Goal: Task Accomplishment & Management: Manage account settings

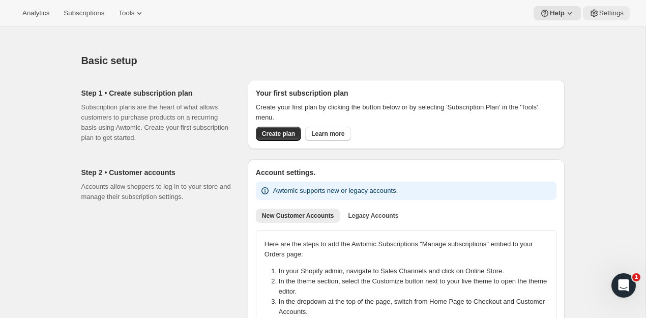
click at [601, 15] on span "Settings" at bounding box center [612, 13] width 24 height 8
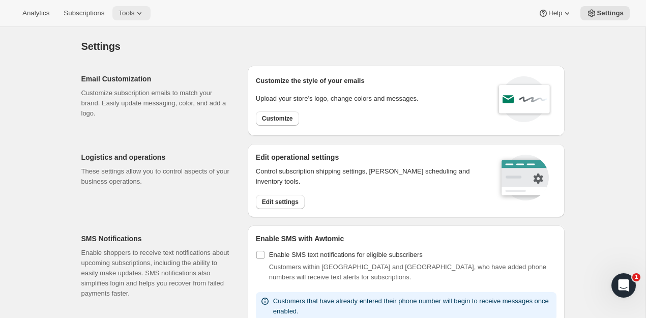
click at [134, 14] on span "Tools" at bounding box center [127, 13] width 16 height 8
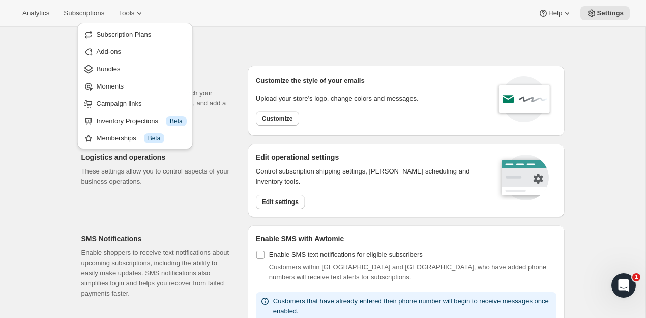
drag, startPoint x: 50, startPoint y: 157, endPoint x: 66, endPoint y: 150, distance: 16.6
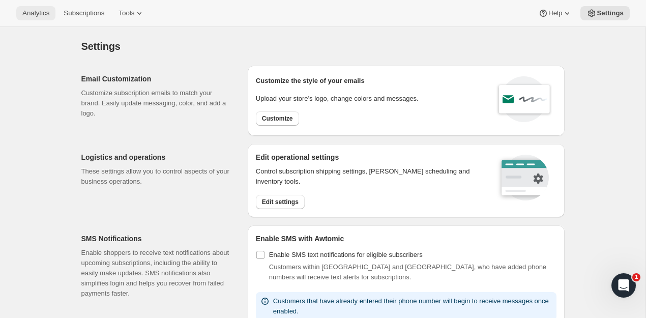
click at [37, 14] on span "Analytics" at bounding box center [35, 13] width 27 height 8
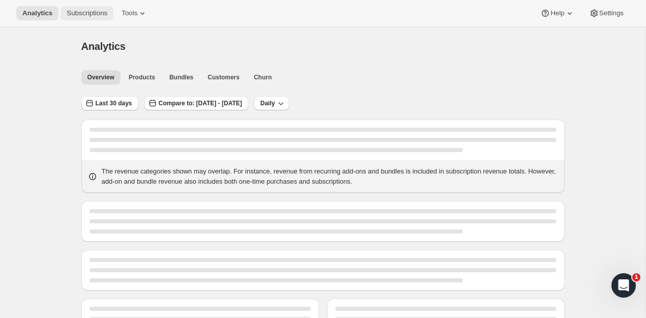
click at [89, 13] on span "Subscriptions" at bounding box center [87, 13] width 41 height 8
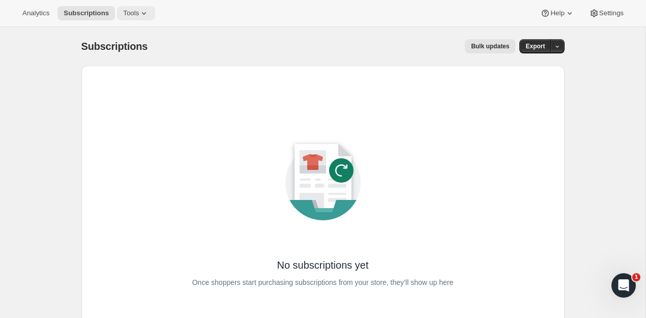
click at [132, 11] on span "Tools" at bounding box center [131, 13] width 16 height 8
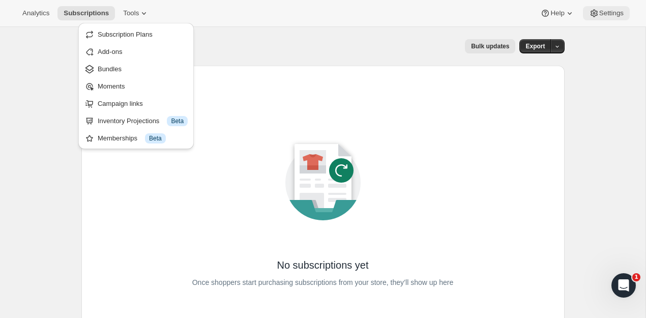
drag, startPoint x: 553, startPoint y: 28, endPoint x: 605, endPoint y: 16, distance: 52.7
click at [554, 27] on div "Subscriptions. This page is ready Subscriptions Bulk updates More actions Bulk …" at bounding box center [323, 46] width 484 height 39
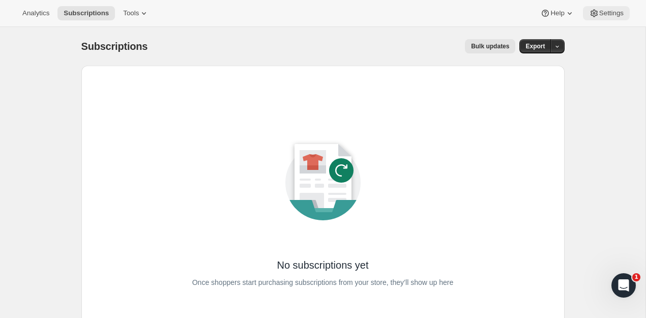
click at [611, 14] on span "Settings" at bounding box center [612, 13] width 24 height 8
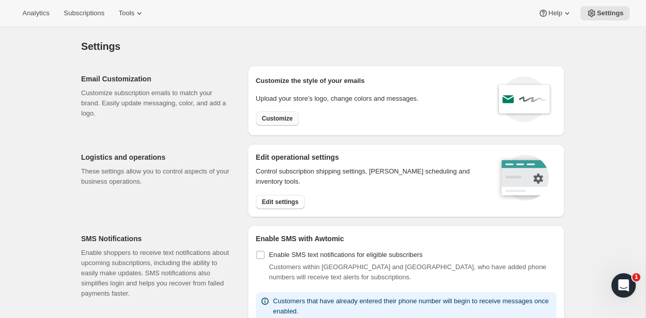
click at [291, 117] on span "Customize" at bounding box center [277, 119] width 31 height 8
select select "subscriptionMessage"
select select "5"
select select "15"
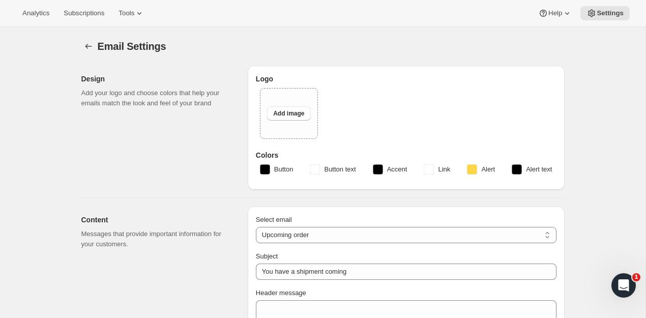
type input "Soopa Pets"
click at [89, 46] on icon "Settings" at bounding box center [88, 46] width 10 height 10
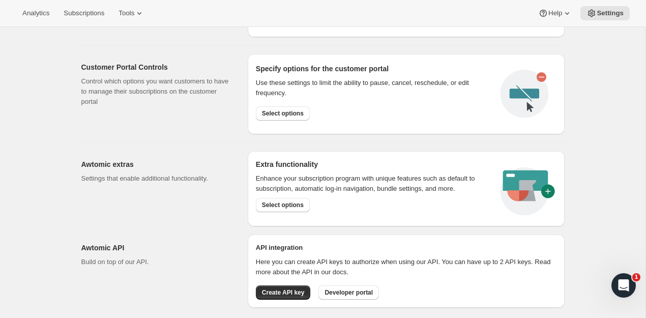
scroll to position [517, 0]
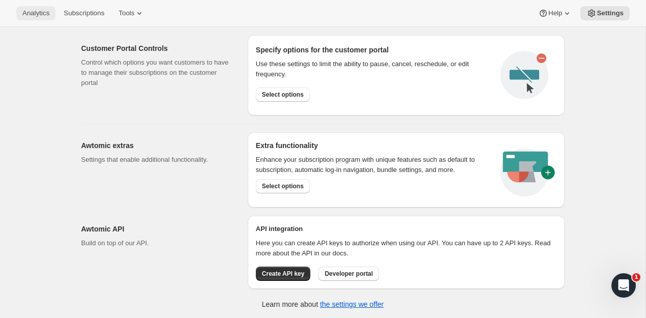
click at [42, 14] on span "Analytics" at bounding box center [35, 13] width 27 height 8
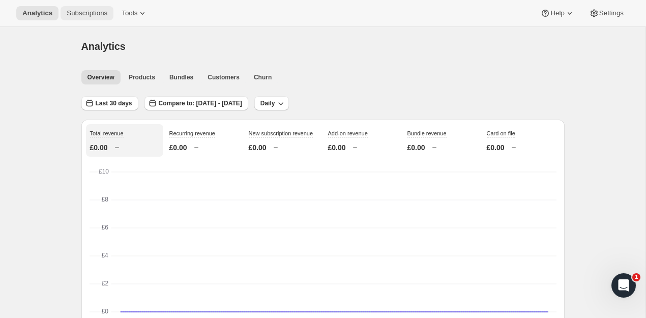
click at [69, 14] on span "Subscriptions" at bounding box center [87, 13] width 41 height 8
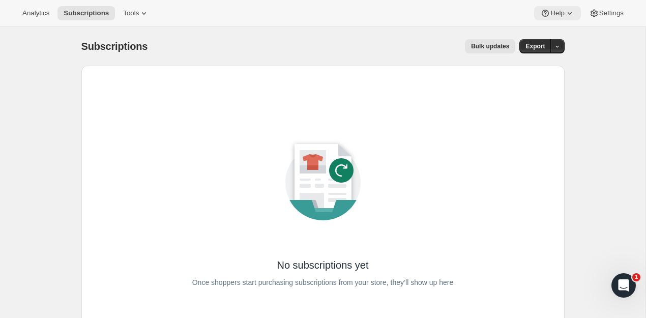
click at [545, 12] on icon at bounding box center [546, 12] width 3 height 3
click at [550, 55] on span "Help Center" at bounding box center [554, 52] width 35 height 10
click at [81, 12] on span "Subscriptions" at bounding box center [86, 13] width 45 height 8
click at [138, 16] on span "Tools" at bounding box center [131, 13] width 16 height 8
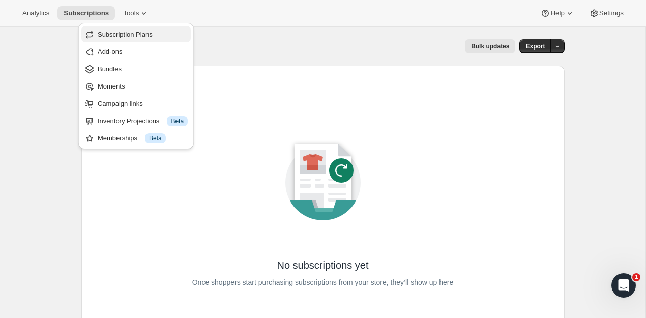
click at [128, 36] on span "Subscription Plans" at bounding box center [125, 35] width 55 height 8
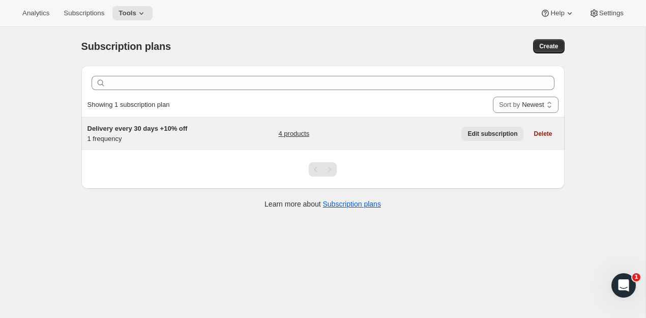
click at [477, 135] on span "Edit subscription" at bounding box center [493, 134] width 50 height 8
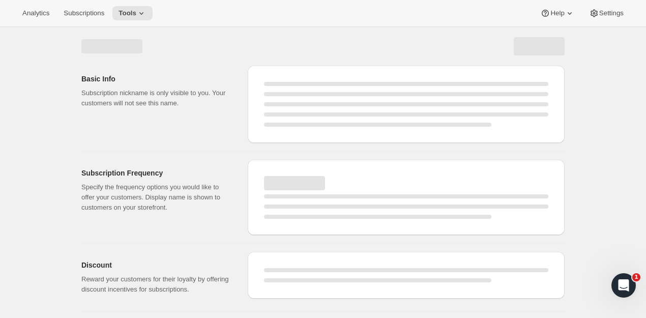
select select "WEEK"
select select "MONTH"
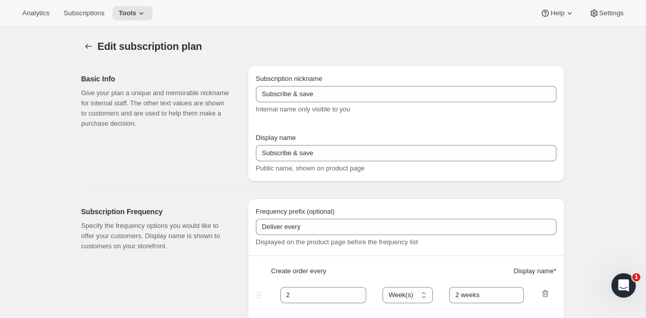
type input "Delivery every 30 days +10% off"
type input "30"
select select "DAY"
type input "30 Days"
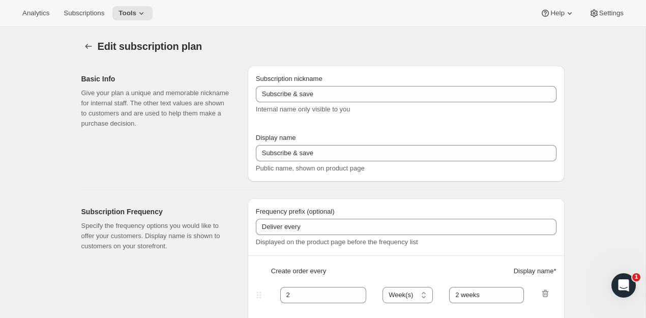
type input "10"
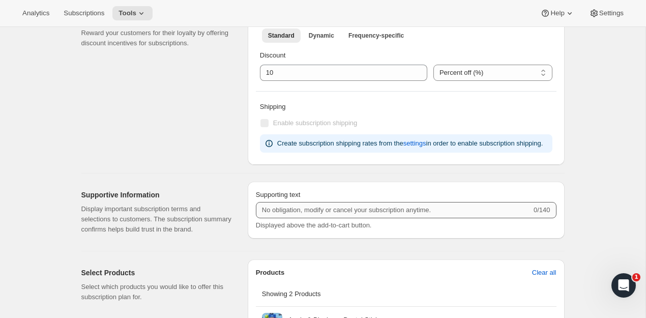
scroll to position [348, 0]
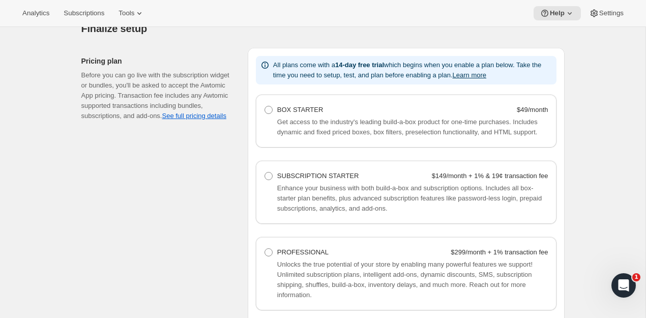
scroll to position [633, 0]
click at [300, 129] on span "Get access to the industry's leading build-a-box product for one-time purchases…" at bounding box center [407, 127] width 261 height 18
click at [273, 109] on label "BOX STARTER $49/month" at bounding box center [406, 109] width 285 height 14
click at [265, 106] on Starter "BOX STARTER $49/month" at bounding box center [265, 105] width 1 height 1
radio Starter "true"
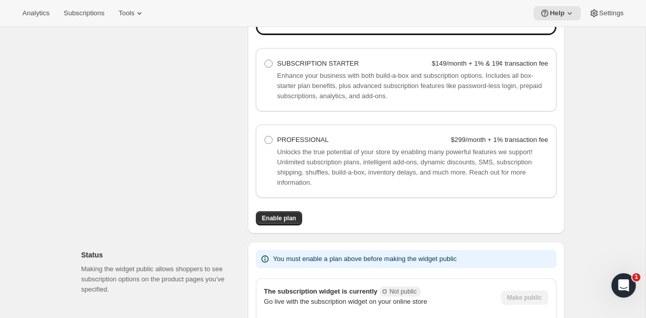
scroll to position [786, 0]
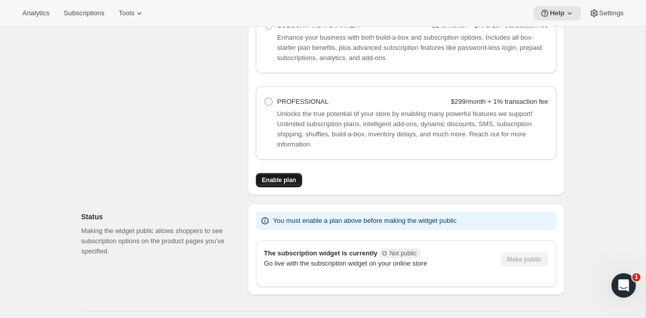
click at [282, 184] on span "Enable plan" at bounding box center [279, 180] width 34 height 8
